Goal: Use online tool/utility: Utilize a website feature to perform a specific function

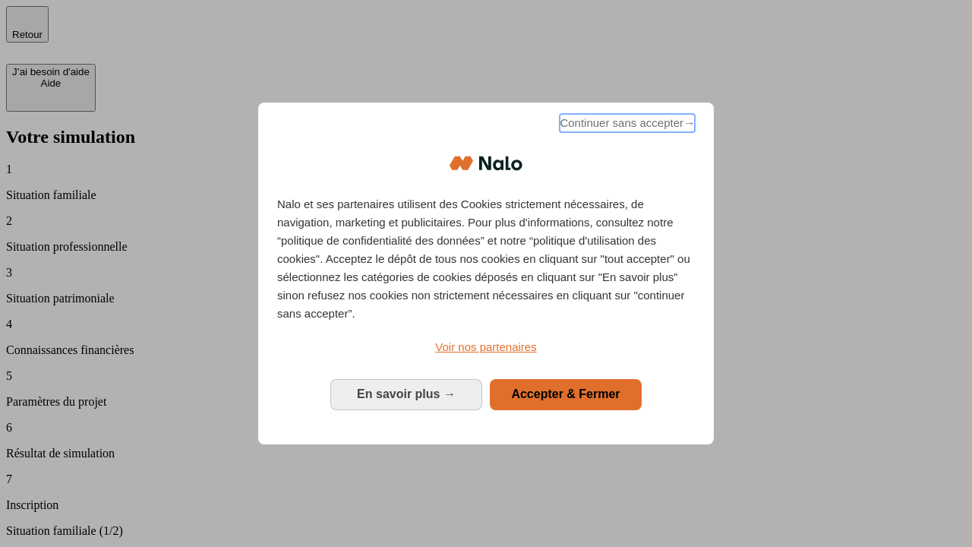
click at [626, 125] on span "Continuer sans accepter →" at bounding box center [627, 123] width 135 height 18
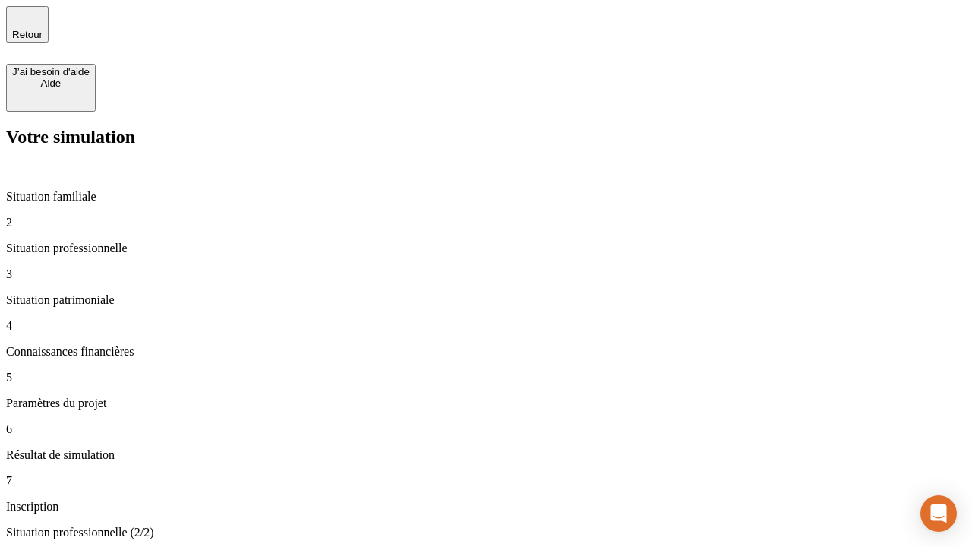
type input "70 000"
type input "1 000"
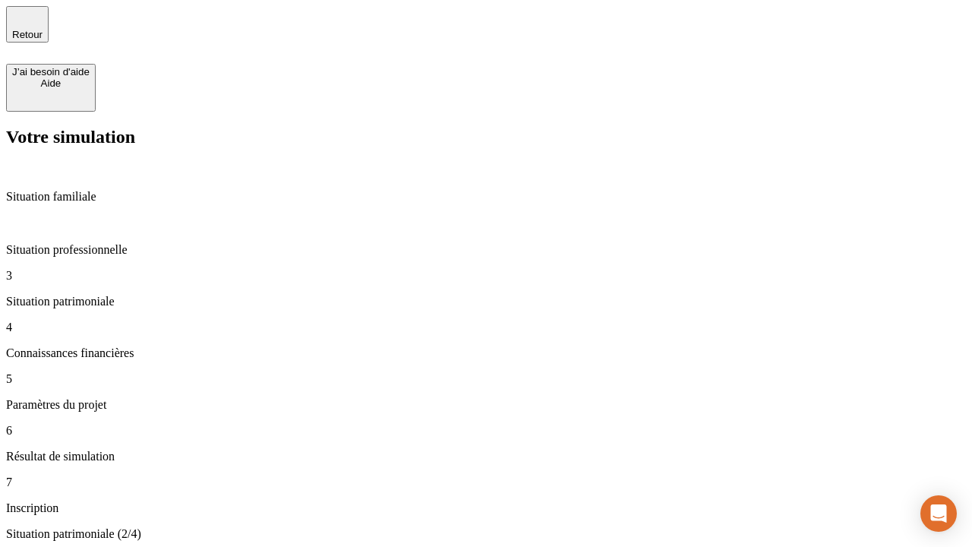
type input "800"
type input "6"
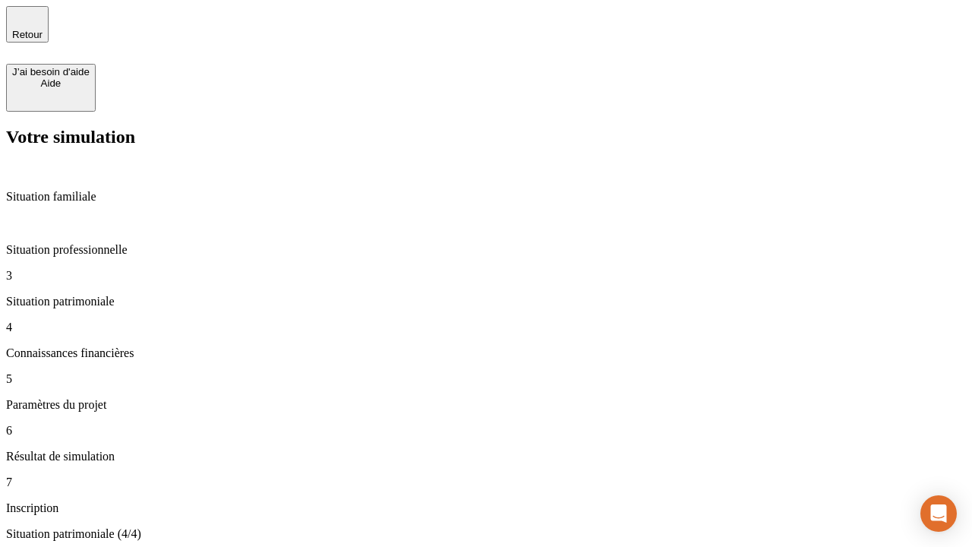
type input "400"
type input "3"
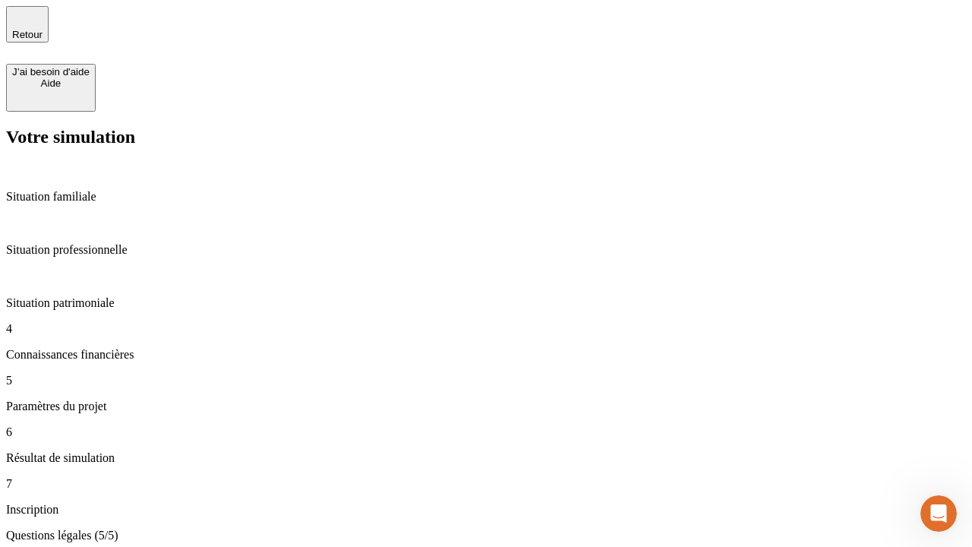
type input "35"
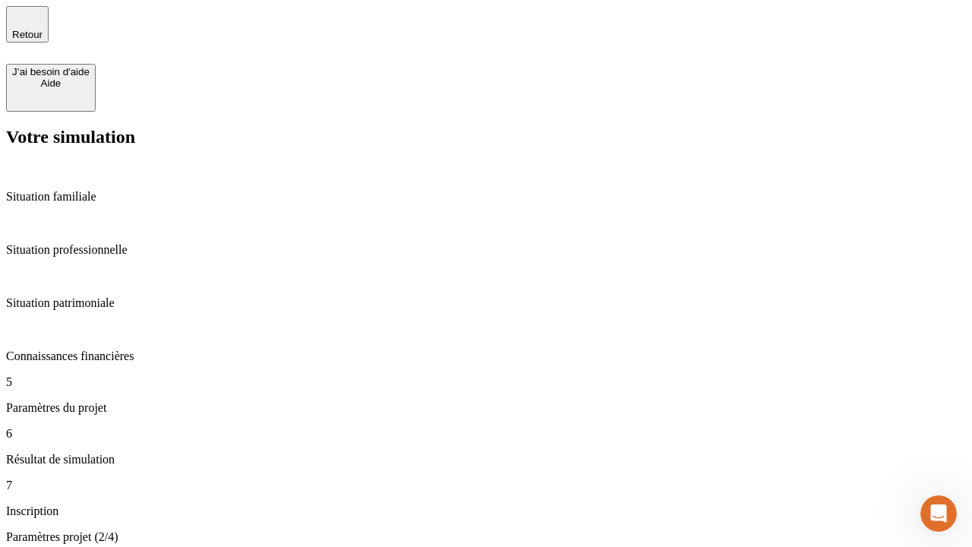
type input "500"
type input "640"
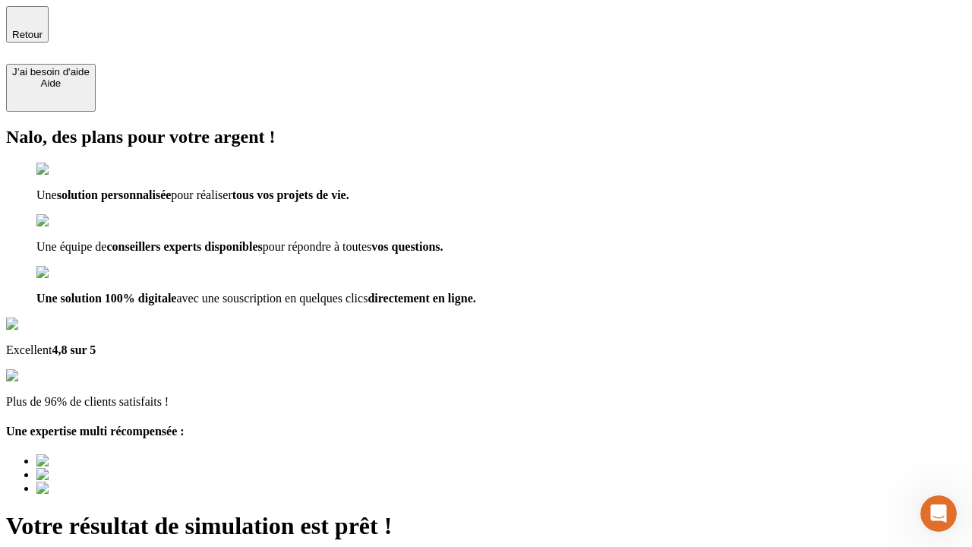
type input "[EMAIL_ADDRESS][DOMAIN_NAME]"
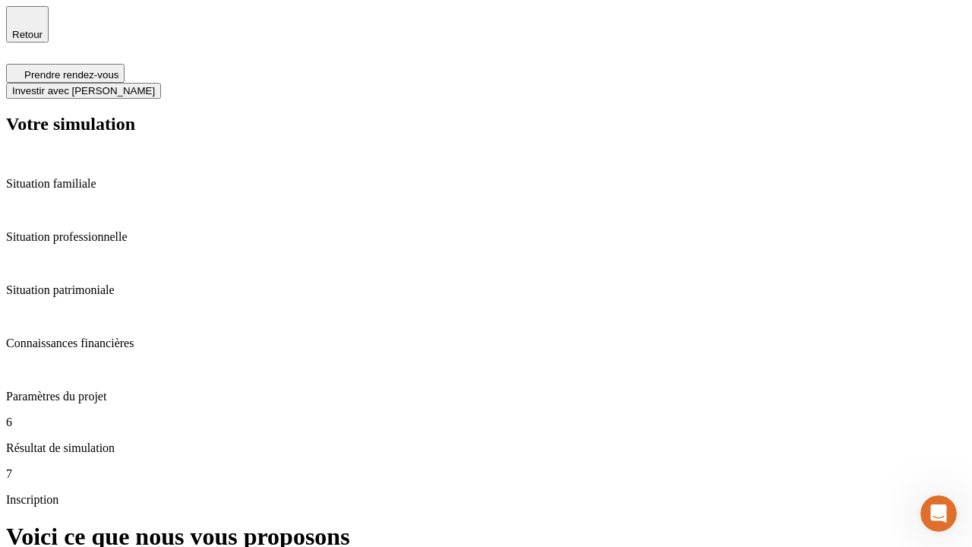
scroll to position [6, 0]
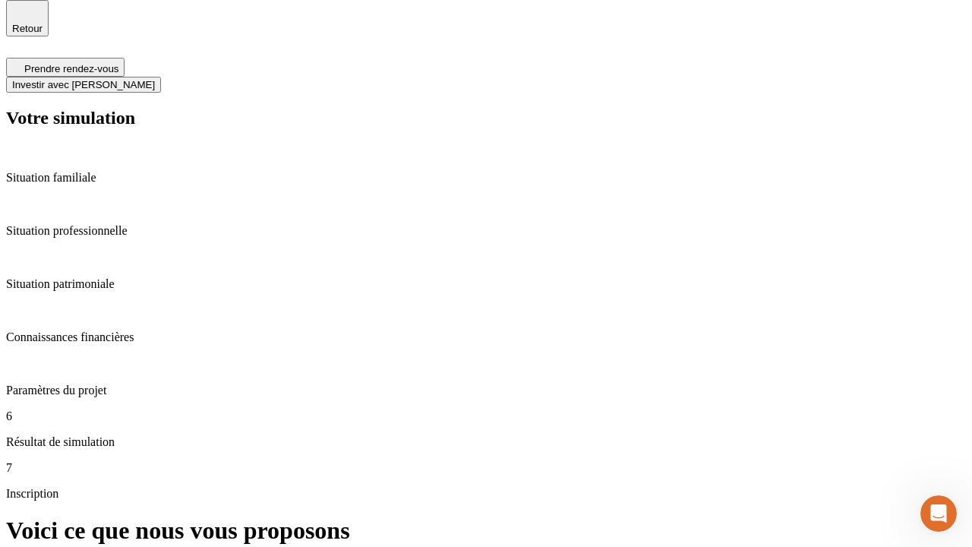
click at [155, 79] on span "Investir avec [PERSON_NAME]" at bounding box center [83, 84] width 143 height 11
